Goal: Transaction & Acquisition: Purchase product/service

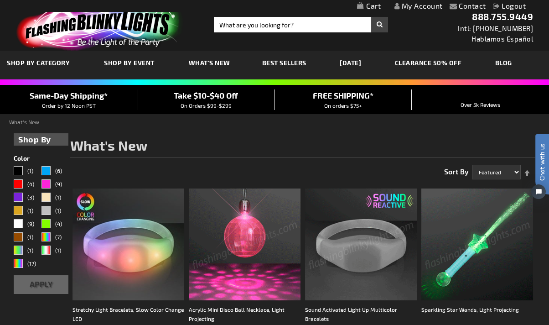
click at [222, 61] on span "What's New" at bounding box center [210, 63] width 42 height 8
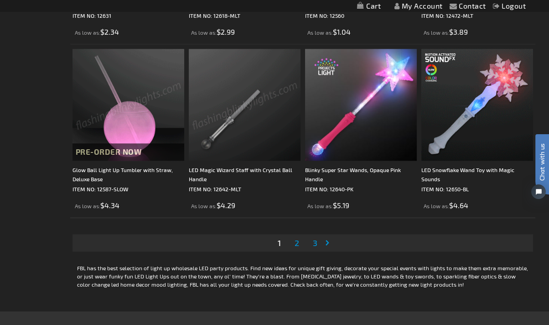
scroll to position [2584, 0]
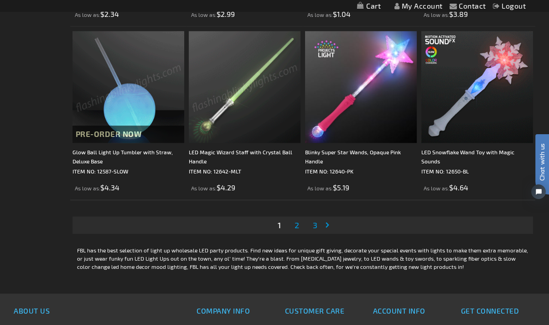
click at [298, 224] on span "2" at bounding box center [297, 225] width 5 height 10
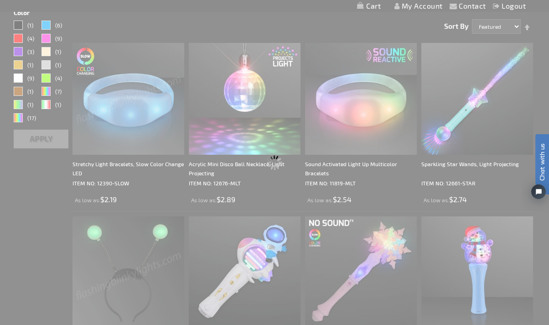
scroll to position [0, 0]
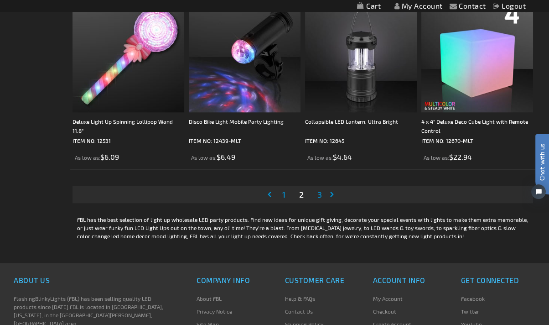
scroll to position [2584, 0]
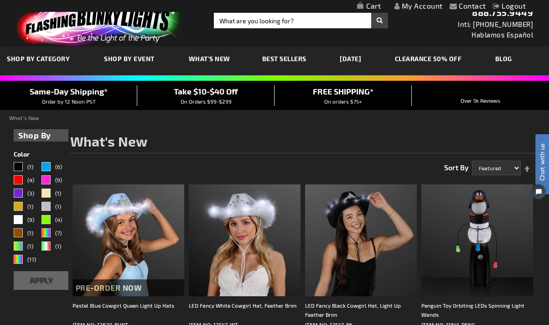
scroll to position [0, 0]
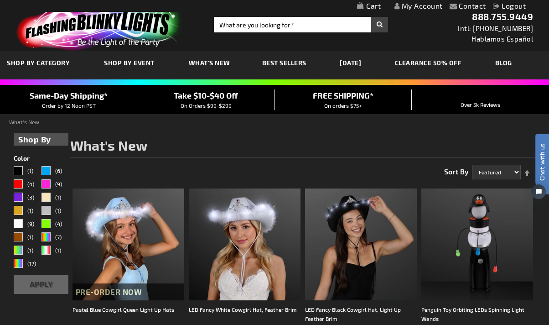
click at [74, 44] on img at bounding box center [98, 25] width 178 height 49
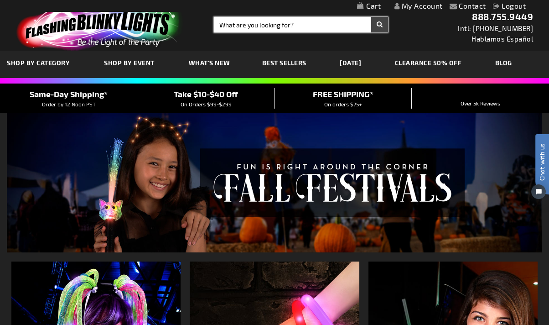
click at [235, 24] on input "Search" at bounding box center [301, 25] width 174 height 16
type input "AA"
click at [371, 17] on button "Search" at bounding box center [379, 25] width 17 height 16
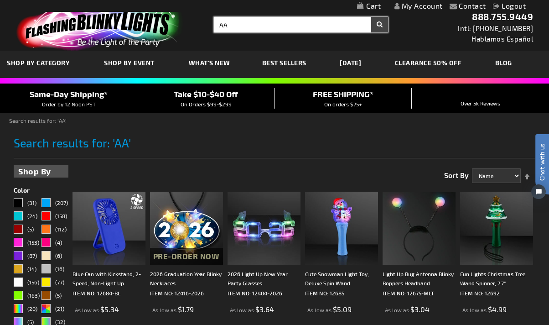
drag, startPoint x: 279, startPoint y: 27, endPoint x: 160, endPoint y: 5, distance: 120.6
click at [160, 5] on header "Contact Compare Products My Account Logout Skip to Content My Cart My Cart Clos…" at bounding box center [274, 25] width 549 height 51
type input "BATTERY"
click at [371, 17] on button "Search" at bounding box center [379, 25] width 17 height 16
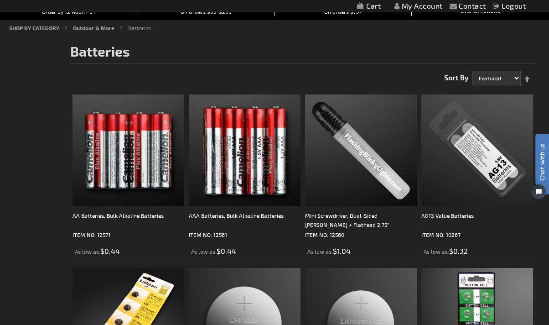
scroll to position [101, 0]
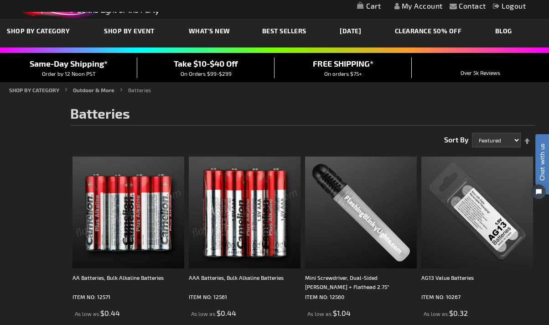
scroll to position [0, 0]
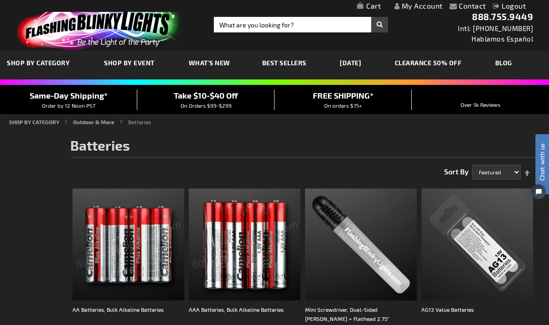
click at [116, 36] on img at bounding box center [98, 25] width 178 height 49
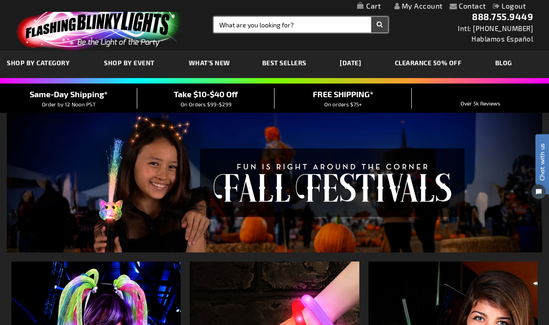
click at [224, 28] on input "Search" at bounding box center [301, 25] width 174 height 16
type input "12009"
click at [371, 17] on button "Search" at bounding box center [379, 25] width 17 height 16
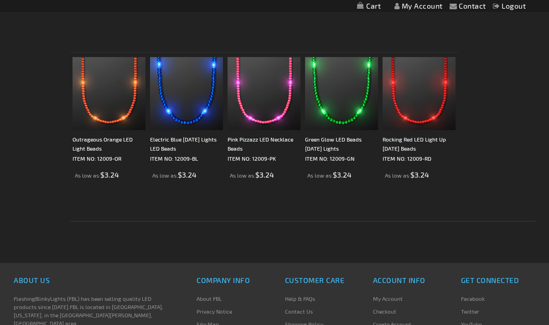
scroll to position [303, 0]
click at [172, 105] on img at bounding box center [186, 93] width 73 height 73
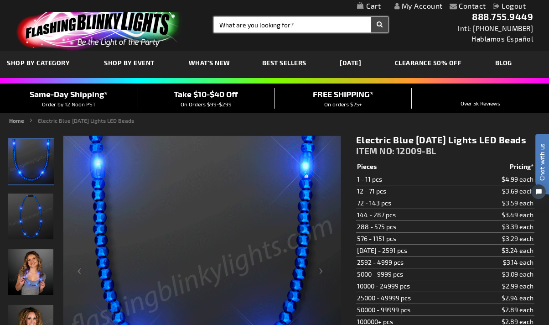
click at [248, 25] on input "Search" at bounding box center [301, 25] width 174 height 16
type input "11777"
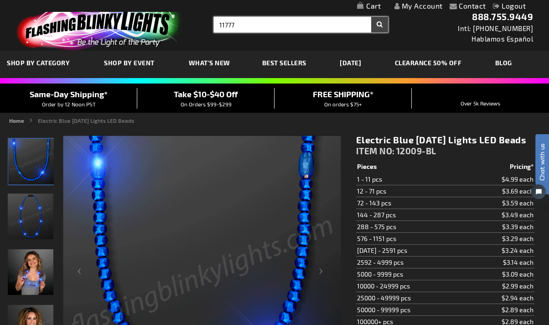
click at [371, 17] on button "Search" at bounding box center [379, 25] width 17 height 16
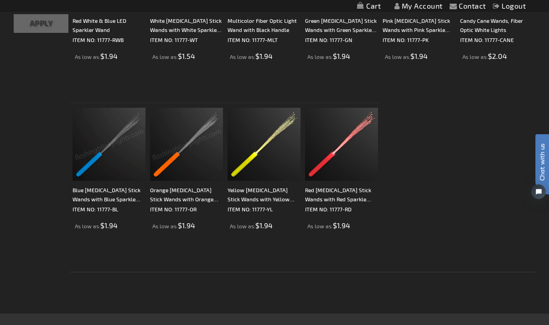
click at [114, 152] on img at bounding box center [109, 144] width 73 height 73
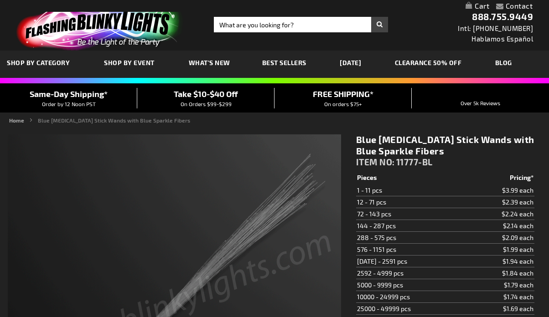
type input "5629"
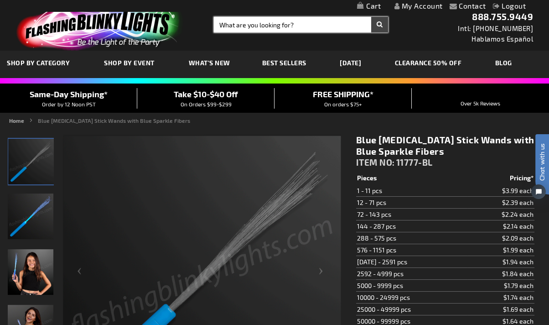
click at [253, 25] on input "Search" at bounding box center [301, 25] width 174 height 16
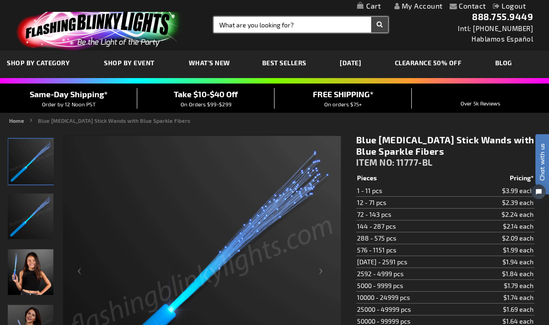
click at [293, 24] on input "Search" at bounding box center [301, 25] width 174 height 16
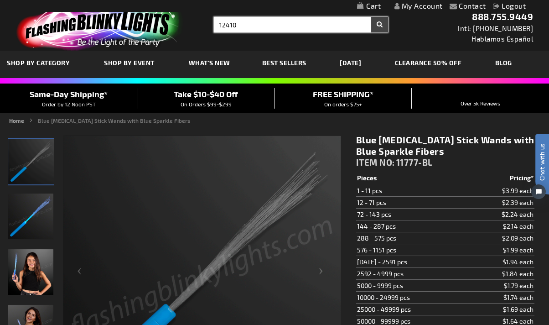
type input "12410"
click at [371, 17] on button "Search" at bounding box center [379, 25] width 17 height 16
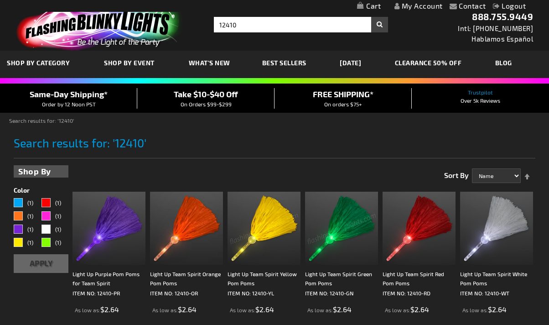
click at [251, 235] on img at bounding box center [264, 228] width 73 height 73
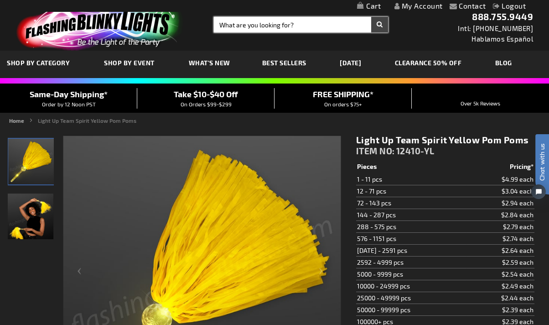
click at [268, 24] on input "Search" at bounding box center [301, 25] width 174 height 16
type input "12685"
click at [371, 17] on button "Search" at bounding box center [379, 25] width 17 height 16
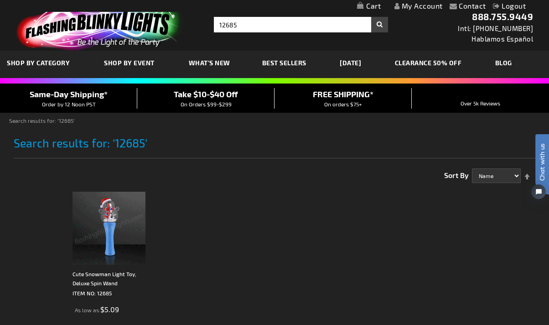
click at [103, 221] on img at bounding box center [109, 228] width 73 height 73
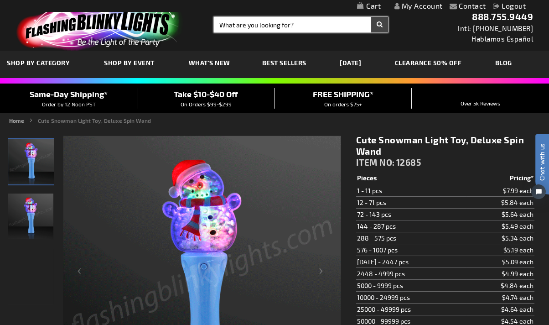
click at [226, 20] on input "Search" at bounding box center [301, 25] width 174 height 16
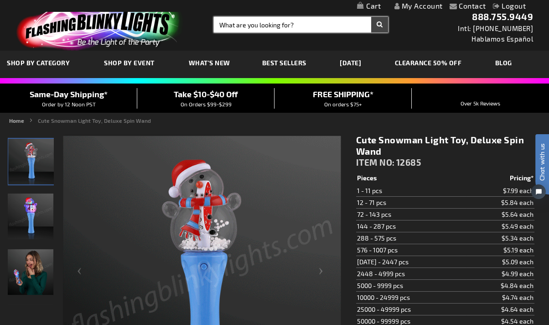
click at [239, 30] on input "Search" at bounding box center [301, 25] width 174 height 16
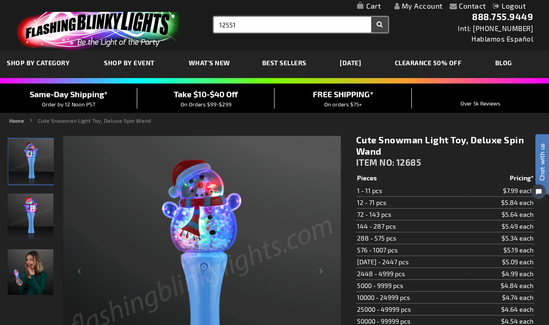
type input "12551"
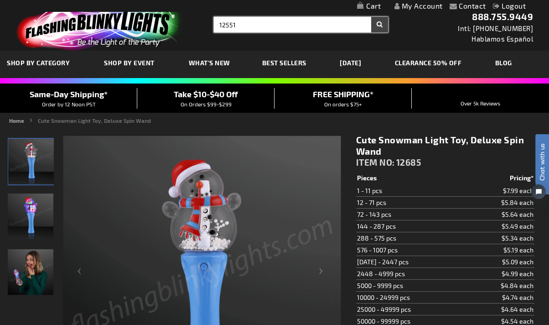
click at [371, 17] on button "Search" at bounding box center [379, 25] width 17 height 16
